Goal: Task Accomplishment & Management: Manage account settings

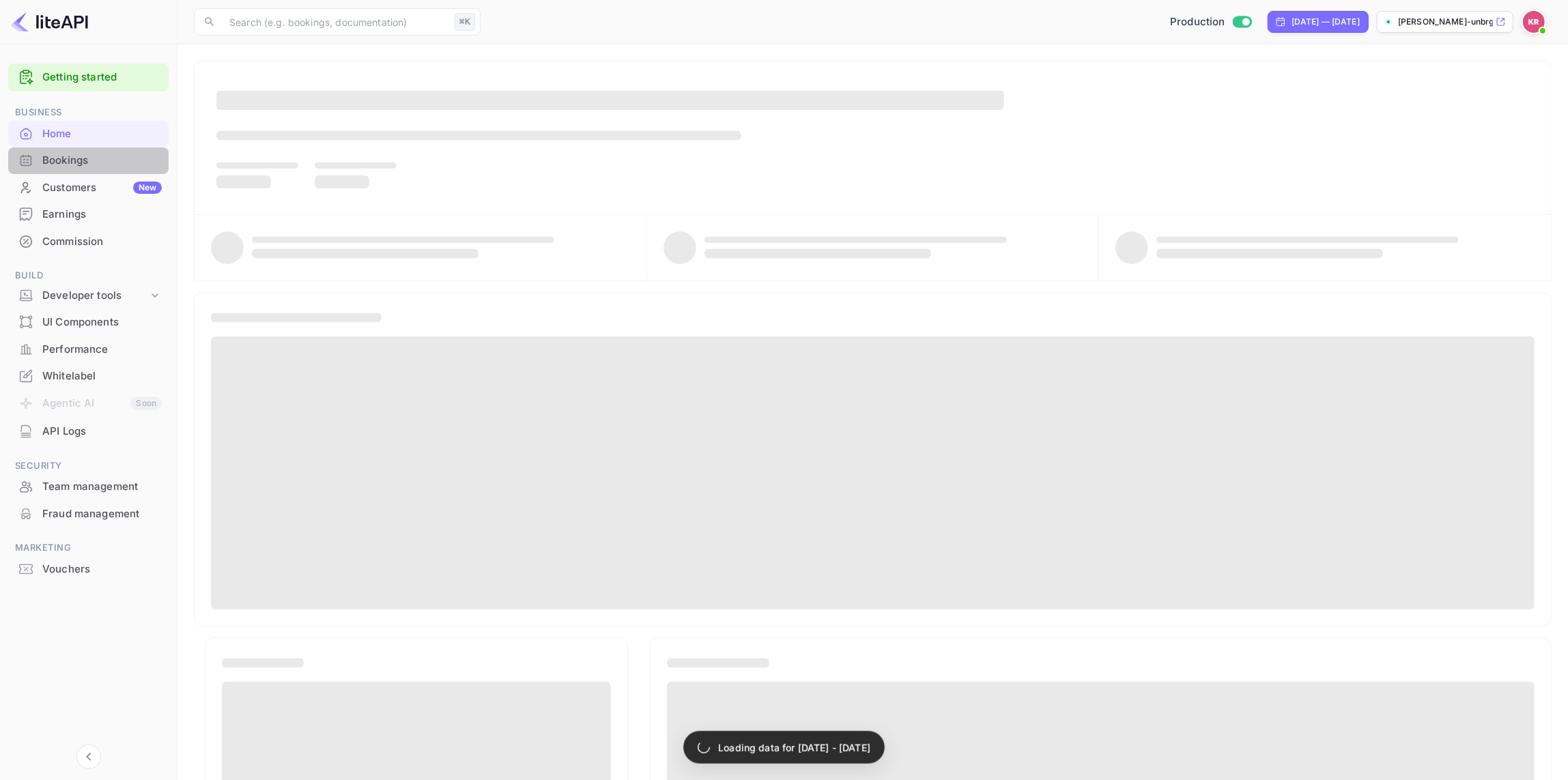
click at [69, 157] on div "Bookings" at bounding box center [102, 161] width 120 height 16
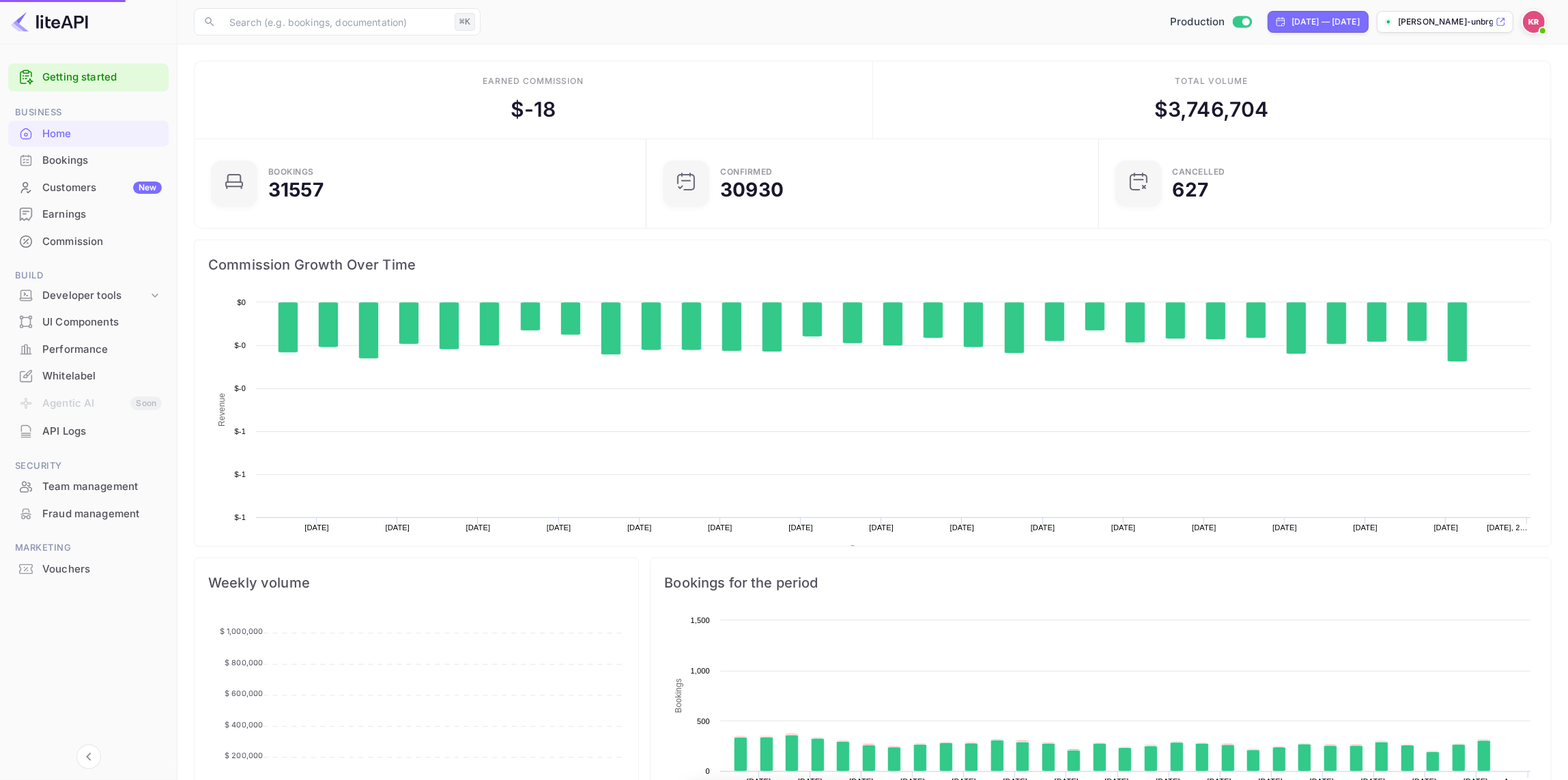
scroll to position [222, 444]
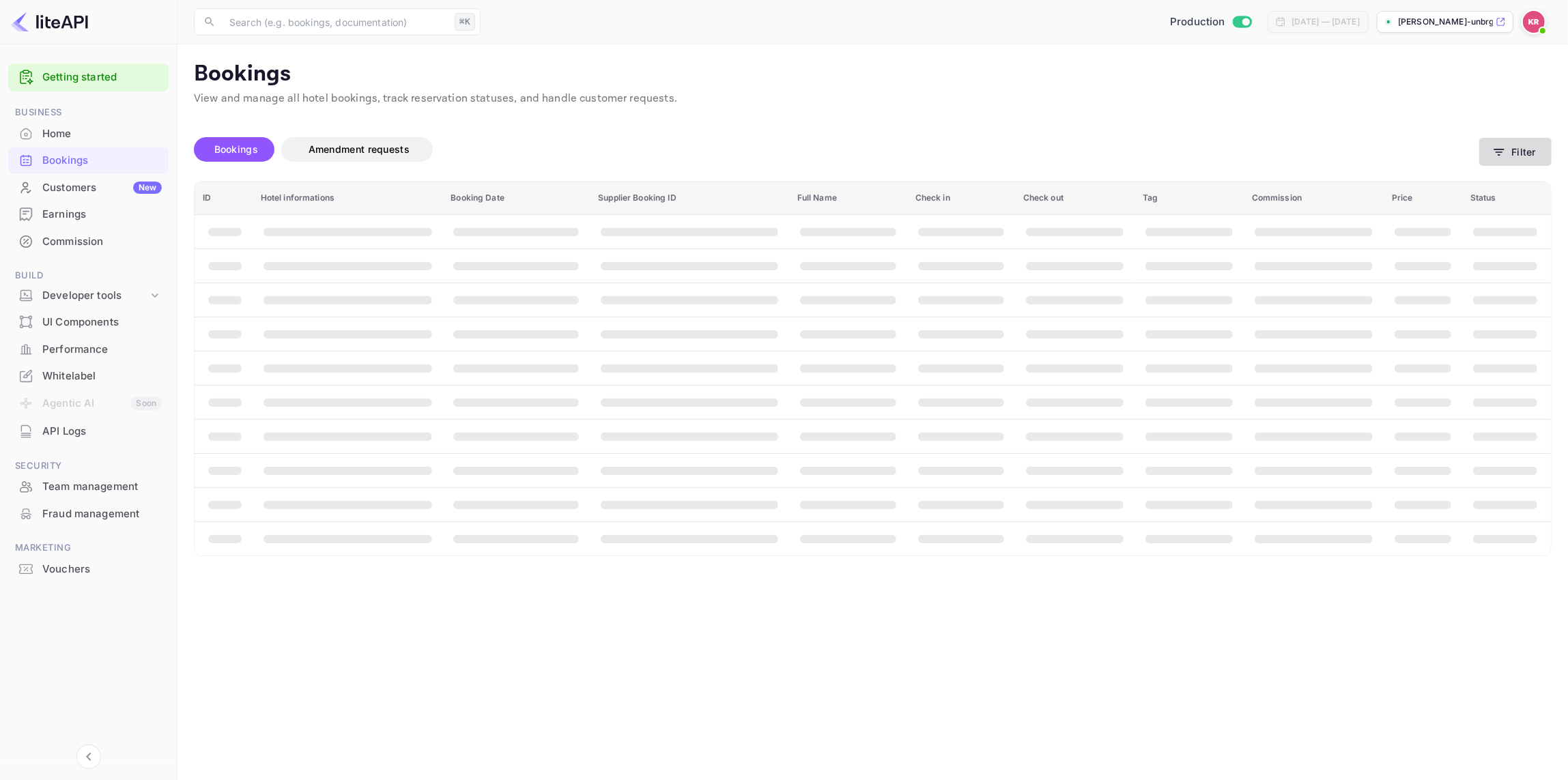
click at [1512, 153] on button "Filter" at bounding box center [1515, 152] width 72 height 28
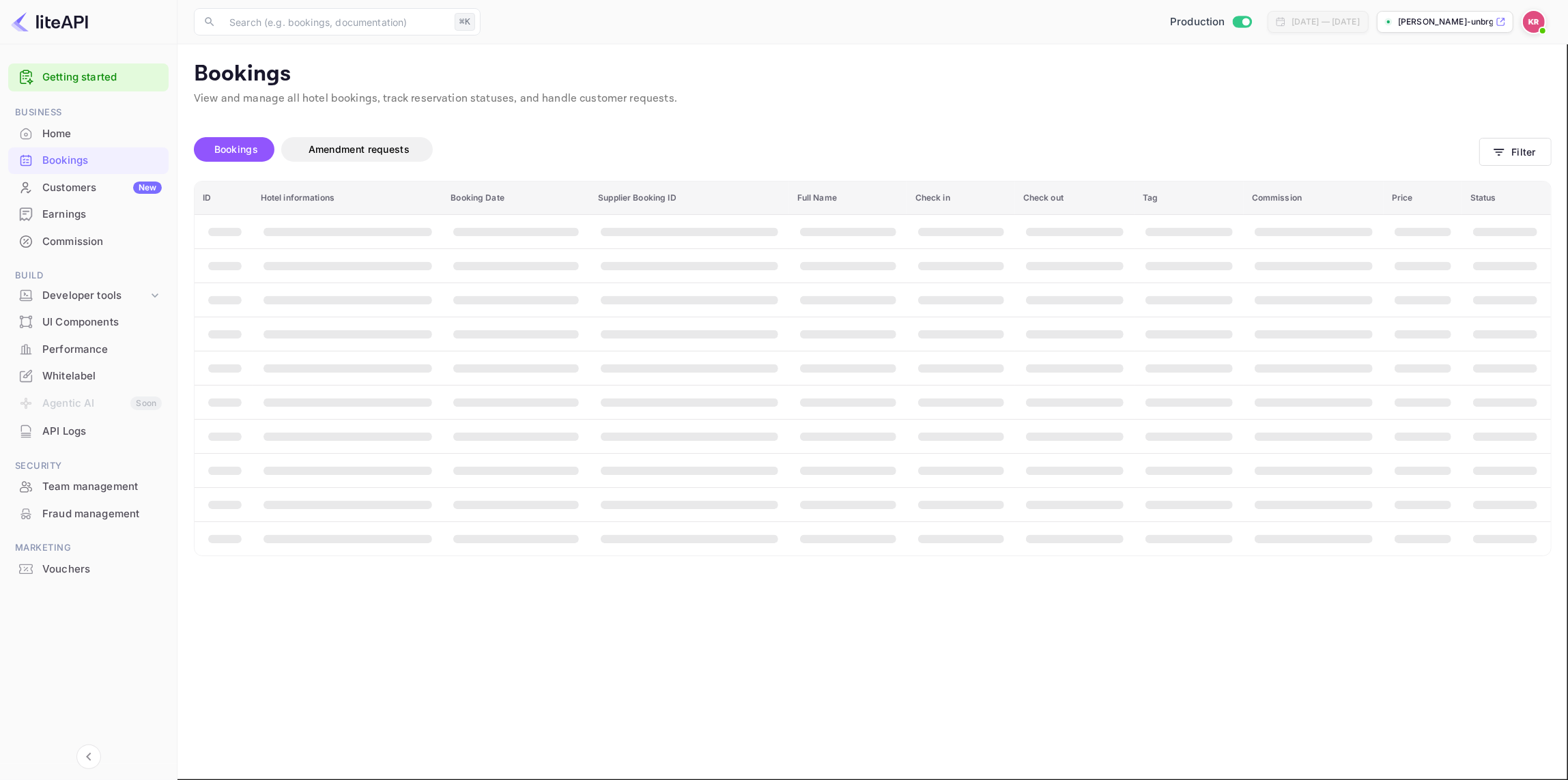
paste input "[EMAIL_ADDRESS][DOMAIN_NAME]"
type input "[EMAIL_ADDRESS][DOMAIN_NAME]"
drag, startPoint x: 404, startPoint y: 256, endPoint x: 227, endPoint y: 253, distance: 177.0
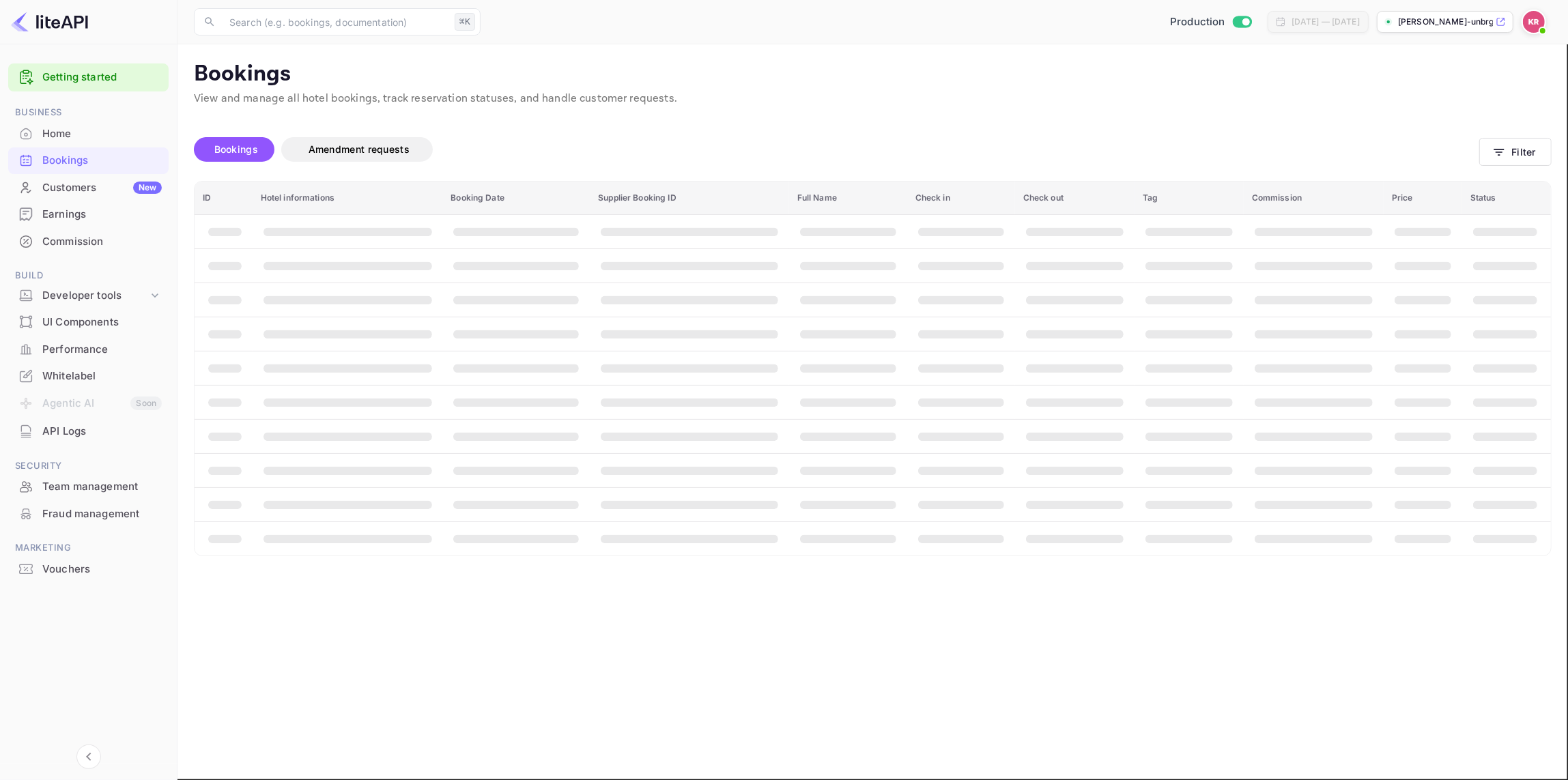
paste input "9mKMfVMcL"
type input "9mKMfVMcL"
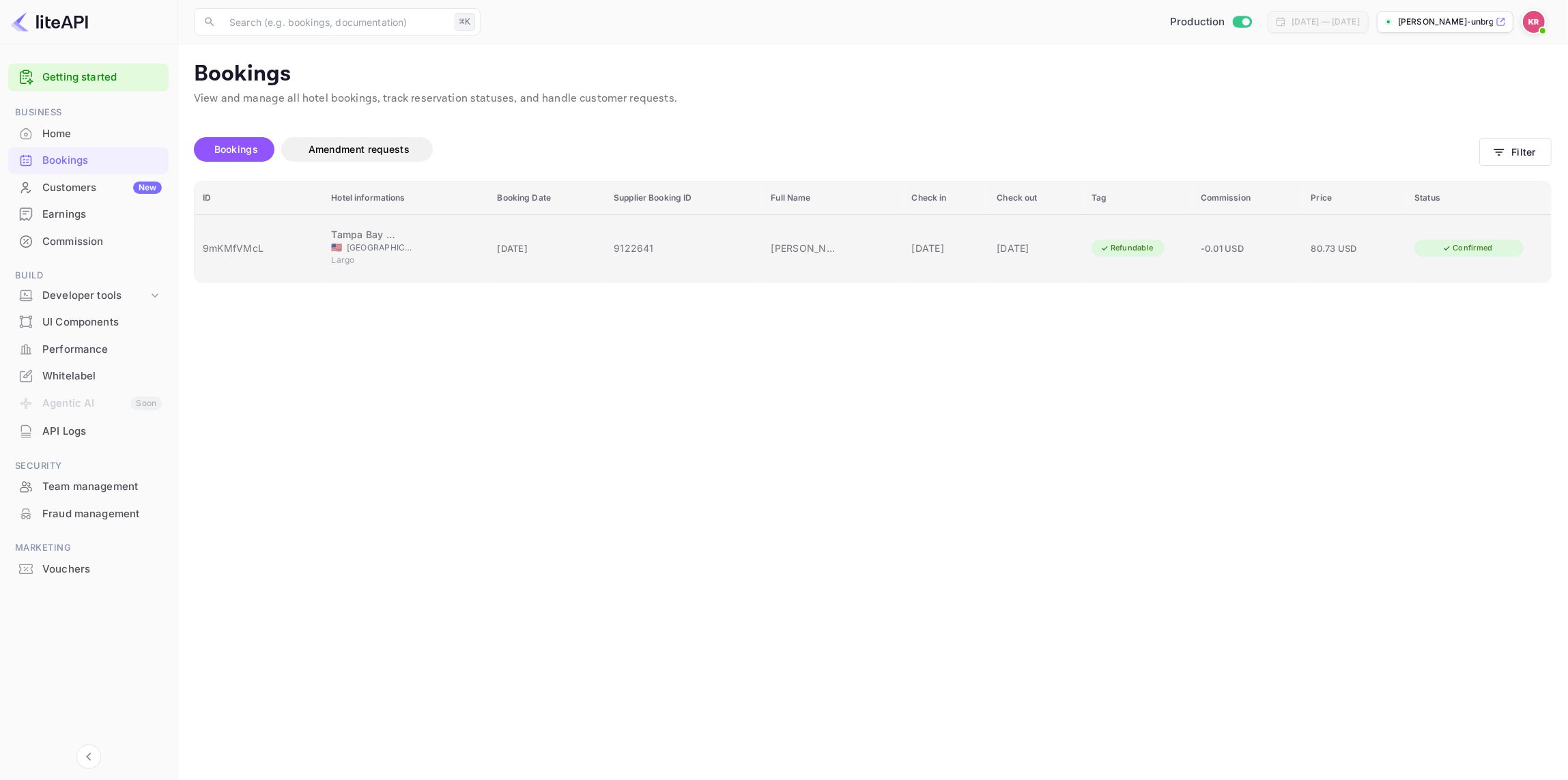
click at [347, 243] on span "[GEOGRAPHIC_DATA]" at bounding box center [381, 248] width 68 height 12
